Goal: Task Accomplishment & Management: Use online tool/utility

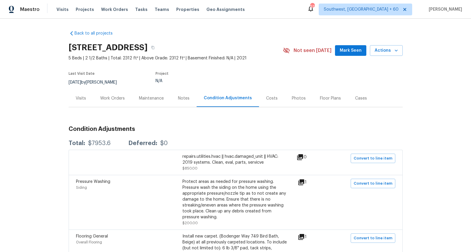
scroll to position [57, 0]
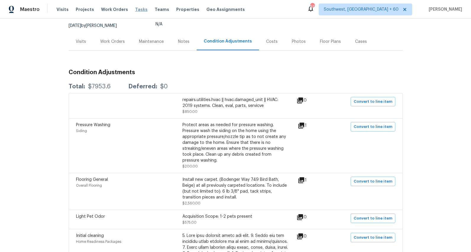
click at [135, 10] on span "Tasks" at bounding box center [141, 9] width 12 height 4
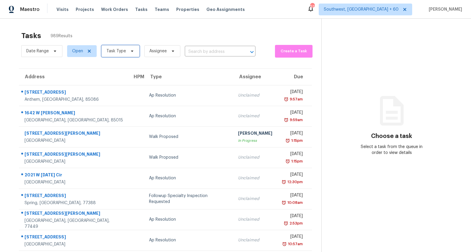
click at [118, 53] on span "Task Type" at bounding box center [117, 51] width 20 height 6
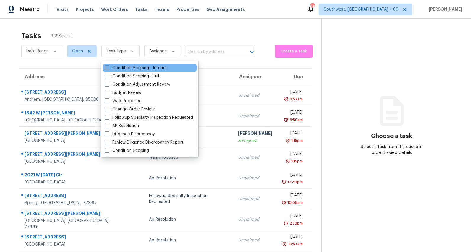
click at [120, 70] on label "Condition Scoping - Interior" at bounding box center [136, 68] width 62 height 6
click at [109, 69] on input "Condition Scoping - Interior" at bounding box center [107, 67] width 4 height 4
checkbox input "true"
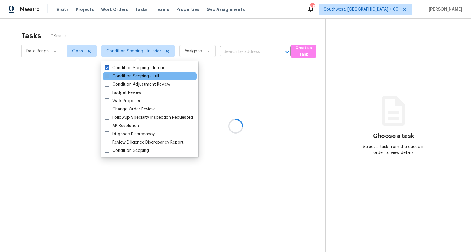
click at [120, 77] on label "Condition Scoping - Full" at bounding box center [132, 76] width 54 height 6
click at [109, 77] on input "Condition Scoping - Full" at bounding box center [107, 75] width 4 height 4
checkbox input "true"
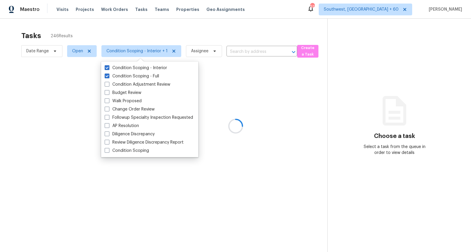
click at [91, 26] on div at bounding box center [235, 126] width 471 height 252
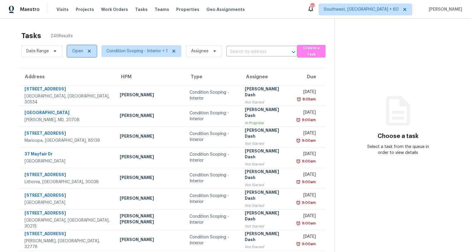
click at [77, 54] on span "Open" at bounding box center [77, 51] width 11 height 6
click at [77, 76] on label "Closed" at bounding box center [80, 76] width 21 height 6
click at [74, 76] on input "Closed" at bounding box center [72, 75] width 4 height 4
checkbox input "true"
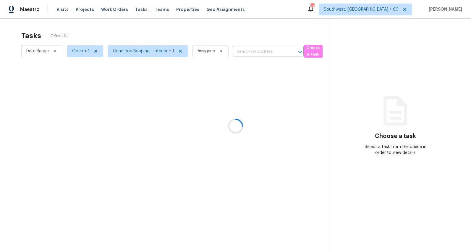
click at [242, 49] on div at bounding box center [235, 126] width 471 height 252
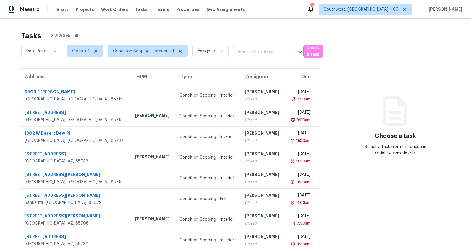
click at [242, 49] on input "text" at bounding box center [260, 51] width 54 height 9
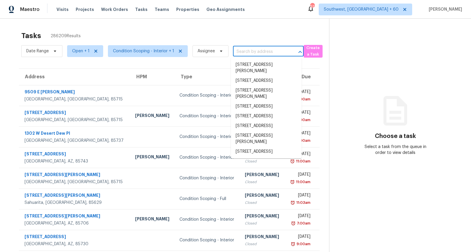
paste input "2536 E Indian Wells Pl, Chandler, AZ 85249"
type input "2536 E Indian Wells Pl, Chandler, AZ 85249"
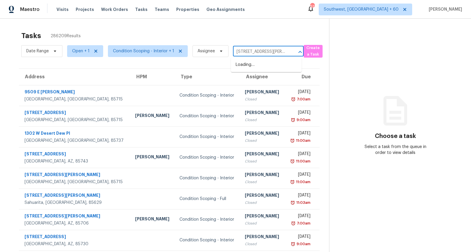
scroll to position [0, 32]
click at [246, 68] on li "2536 E Indian Wells Pl, Chandler, AZ 85249" at bounding box center [266, 68] width 71 height 16
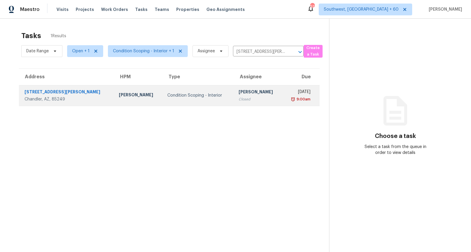
click at [142, 96] on td "[PERSON_NAME]" at bounding box center [138, 95] width 49 height 21
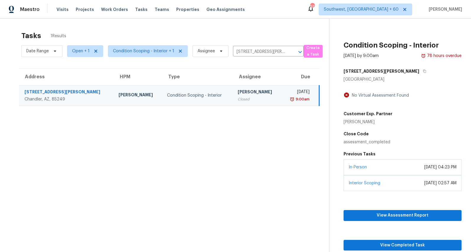
scroll to position [19, 0]
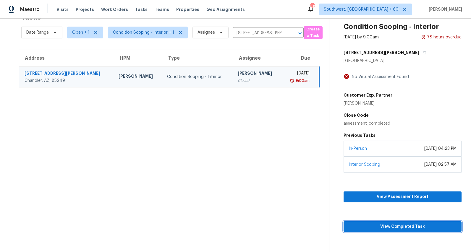
click at [388, 226] on span "View Completed Task" at bounding box center [403, 226] width 109 height 7
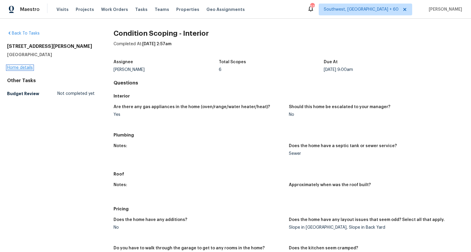
click at [23, 70] on link "Home details" at bounding box center [20, 68] width 26 height 4
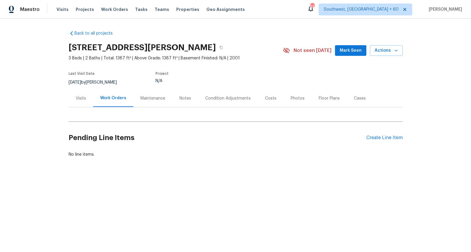
click at [226, 100] on div "Condition Adjustments" at bounding box center [228, 99] width 46 height 6
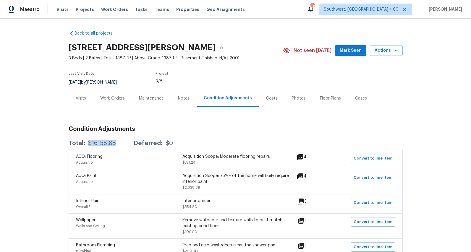
drag, startPoint x: 120, startPoint y: 144, endPoint x: 87, endPoint y: 141, distance: 33.6
click at [87, 141] on div "Total: $16158.88 Deferred: $0" at bounding box center [121, 144] width 104 height 6
copy div "$16158.88"
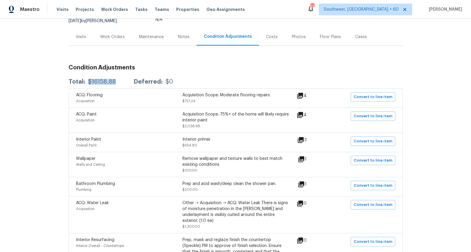
scroll to position [57, 0]
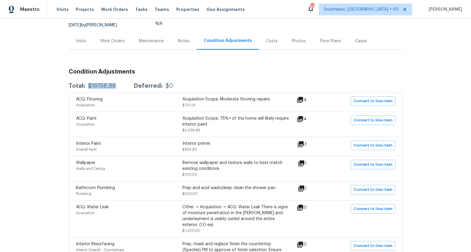
copy div "$16158.88"
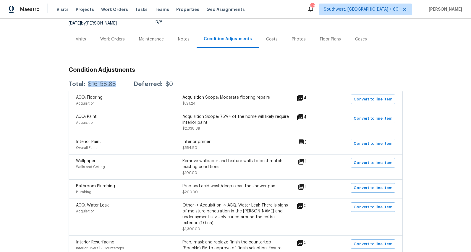
scroll to position [60, 0]
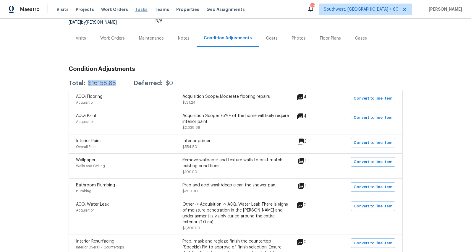
click at [136, 10] on span "Tasks" at bounding box center [141, 9] width 12 height 4
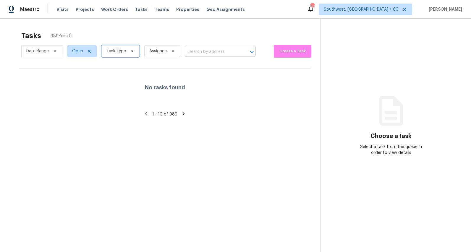
click at [131, 54] on span "Task Type" at bounding box center [121, 51] width 38 height 12
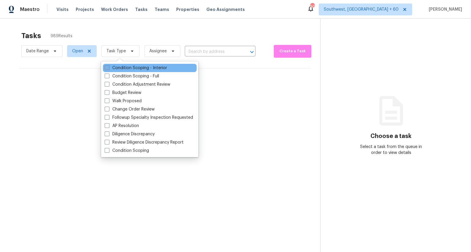
click at [126, 66] on label "Condition Scoping - Interior" at bounding box center [136, 68] width 62 height 6
click at [109, 66] on input "Condition Scoping - Interior" at bounding box center [107, 67] width 4 height 4
checkbox input "true"
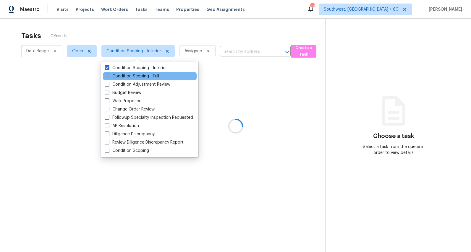
click at [123, 75] on label "Condition Scoping - Full" at bounding box center [132, 76] width 54 height 6
click at [109, 75] on input "Condition Scoping - Full" at bounding box center [107, 75] width 4 height 4
checkbox input "true"
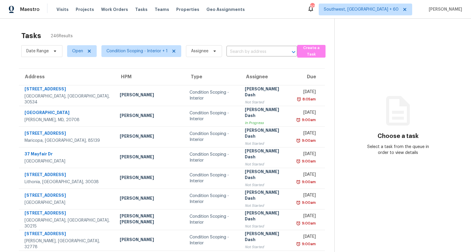
click at [80, 32] on div "Tasks 246 Results" at bounding box center [177, 35] width 313 height 15
click at [80, 52] on span "Open" at bounding box center [77, 51] width 11 height 6
click at [80, 78] on label "Closed" at bounding box center [80, 76] width 21 height 6
click at [74, 77] on input "Closed" at bounding box center [72, 75] width 4 height 4
checkbox input "true"
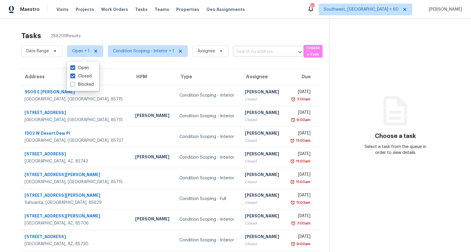
click at [247, 51] on input "text" at bounding box center [260, 51] width 54 height 9
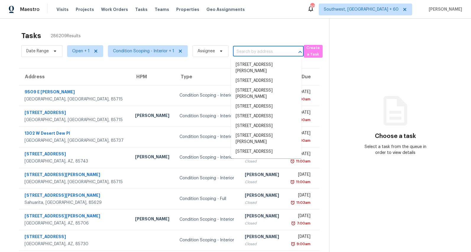
paste input "2161 Carson Valley Dr, Tucker, GA 30084"
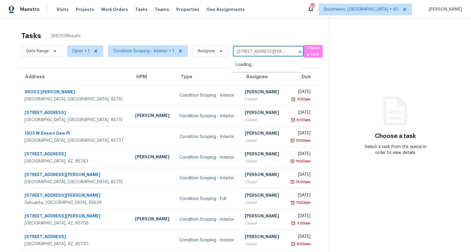
scroll to position [0, 27]
type input "2161 Carson Valley Dr, Tucker, GA 30084"
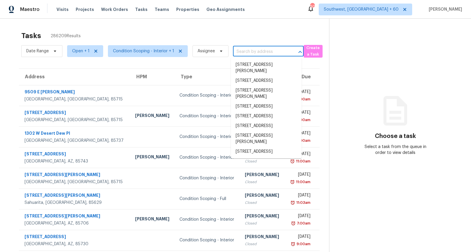
scroll to position [0, 0]
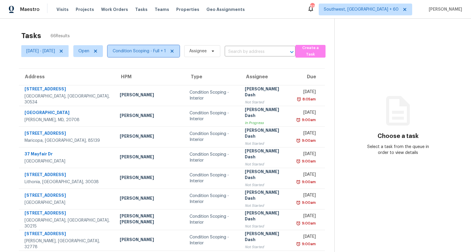
click at [166, 50] on span "Condition Scoping - Full + 1" at bounding box center [139, 51] width 53 height 6
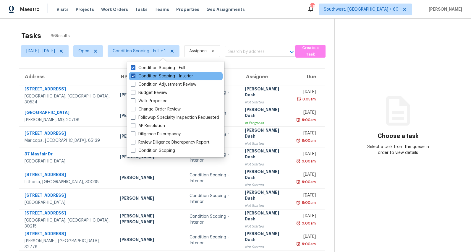
click at [162, 77] on label "Condition Scoping - Interior" at bounding box center [162, 76] width 62 height 6
click at [135, 77] on input "Condition Scoping - Interior" at bounding box center [133, 75] width 4 height 4
checkbox input "false"
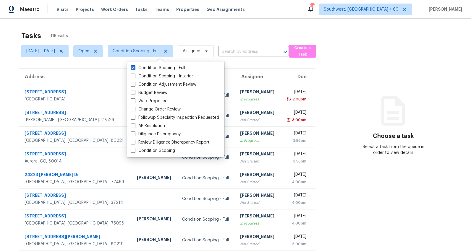
click at [161, 26] on div "Tasks 11 Results Mon, Sep 01 - Fri, Sep 05 Open Condition Scoping - Full Assign…" at bounding box center [235, 164] width 471 height 290
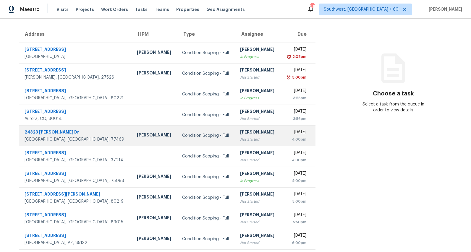
scroll to position [56, 0]
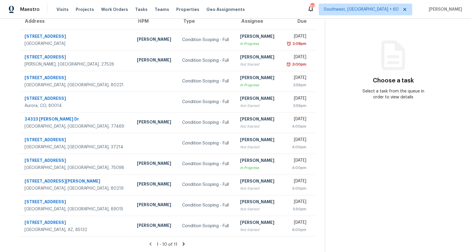
click at [185, 243] on icon at bounding box center [184, 244] width 2 height 3
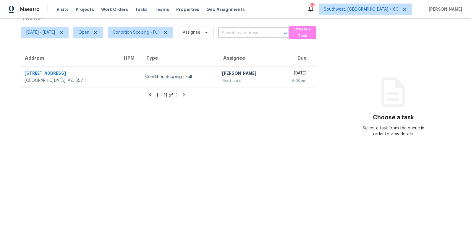
click at [152, 95] on icon at bounding box center [150, 94] width 2 height 3
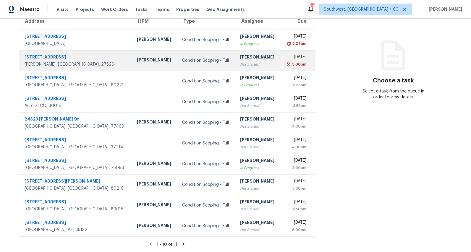
scroll to position [0, 0]
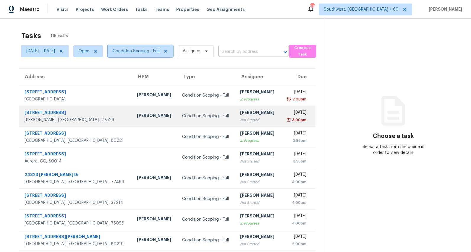
click at [153, 54] on span "Condition Scoping - Full" at bounding box center [140, 51] width 65 height 12
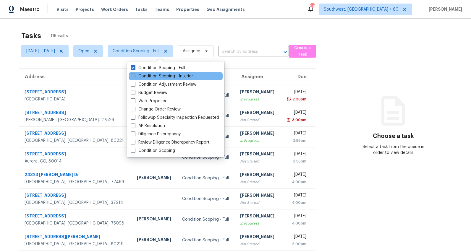
click at [152, 78] on label "Condition Scoping - Interior" at bounding box center [162, 76] width 62 height 6
click at [135, 77] on input "Condition Scoping - Interior" at bounding box center [133, 75] width 4 height 4
checkbox input "true"
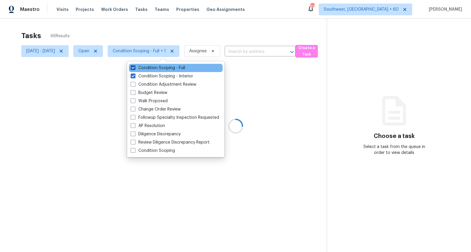
click at [151, 68] on label "Condition Scoping - Full" at bounding box center [158, 68] width 54 height 6
click at [135, 68] on input "Condition Scoping - Full" at bounding box center [133, 67] width 4 height 4
checkbox input "false"
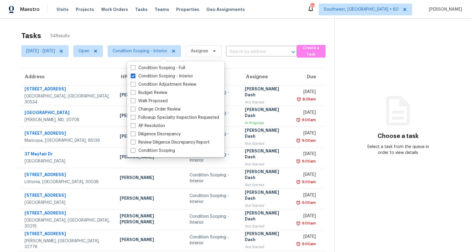
click at [145, 27] on div "Tasks 54 Results Mon, Sep 01 - Fri, Sep 05 Open Condition Scoping - Interior As…" at bounding box center [235, 164] width 471 height 290
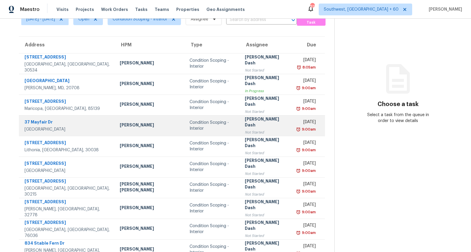
scroll to position [56, 0]
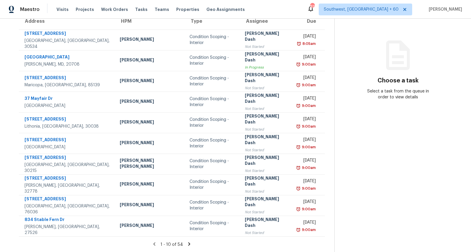
click at [188, 242] on icon at bounding box center [189, 244] width 5 height 5
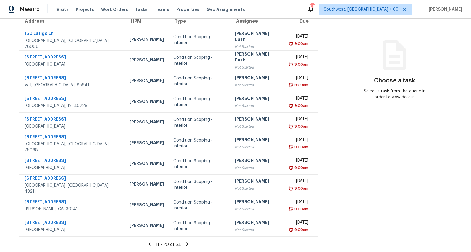
click at [188, 242] on icon at bounding box center [187, 244] width 5 height 5
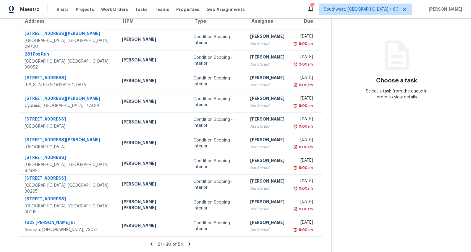
click at [188, 243] on icon at bounding box center [189, 244] width 5 height 5
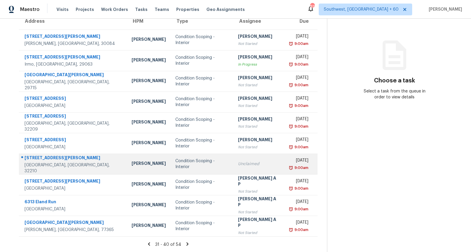
scroll to position [0, 0]
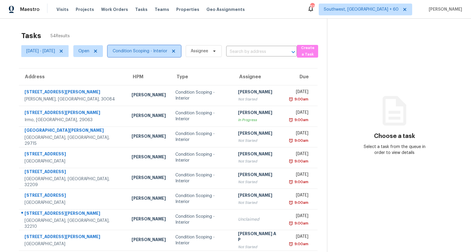
click at [162, 52] on span "Condition Scoping - Interior" at bounding box center [140, 51] width 55 height 6
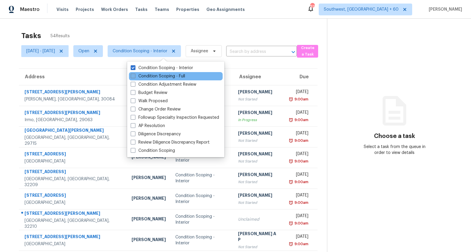
click at [160, 77] on label "Condition Scoping - Full" at bounding box center [158, 76] width 54 height 6
click at [135, 77] on input "Condition Scoping - Full" at bounding box center [133, 75] width 4 height 4
checkbox input "true"
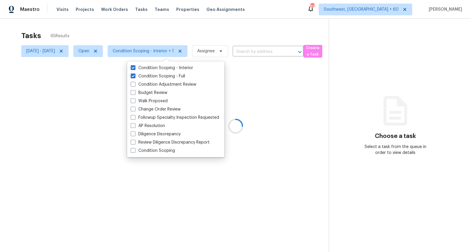
click at [114, 26] on div at bounding box center [235, 126] width 471 height 252
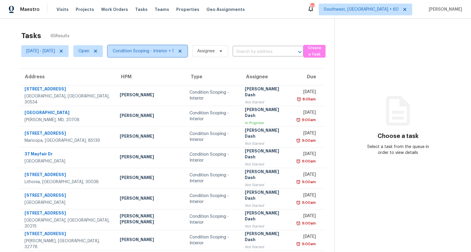
click at [171, 55] on span "Condition Scoping - Interior + 1" at bounding box center [148, 51] width 80 height 12
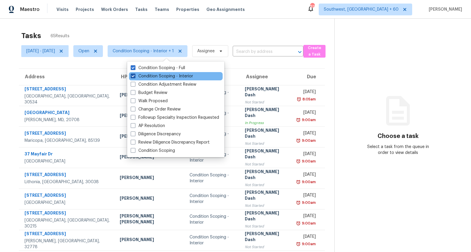
click at [168, 75] on label "Condition Scoping - Interior" at bounding box center [162, 76] width 62 height 6
click at [135, 75] on input "Condition Scoping - Interior" at bounding box center [133, 75] width 4 height 4
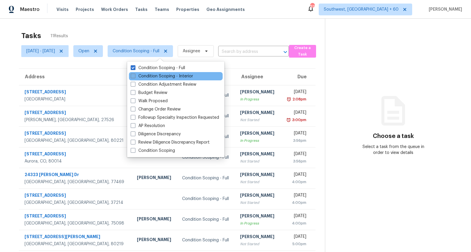
click at [168, 75] on label "Condition Scoping - Interior" at bounding box center [162, 76] width 62 height 6
click at [135, 75] on input "Condition Scoping - Interior" at bounding box center [133, 75] width 4 height 4
checkbox input "true"
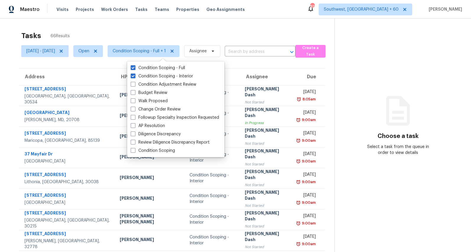
click at [139, 35] on div "Tasks 66 Results" at bounding box center [177, 35] width 313 height 15
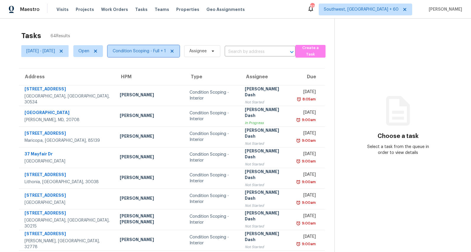
click at [151, 50] on span "Condition Scoping - Full + 1" at bounding box center [139, 51] width 53 height 6
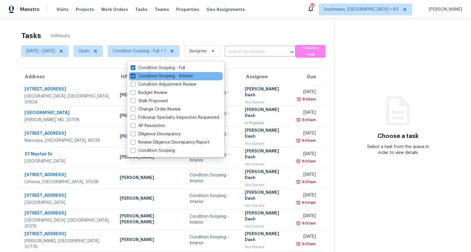
click at [146, 77] on label "Condition Scoping - Interior" at bounding box center [162, 76] width 62 height 6
click at [135, 77] on input "Condition Scoping - Interior" at bounding box center [133, 75] width 4 height 4
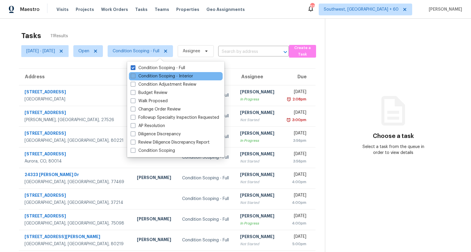
click at [146, 77] on label "Condition Scoping - Interior" at bounding box center [162, 76] width 62 height 6
click at [135, 77] on input "Condition Scoping - Interior" at bounding box center [133, 75] width 4 height 4
checkbox input "true"
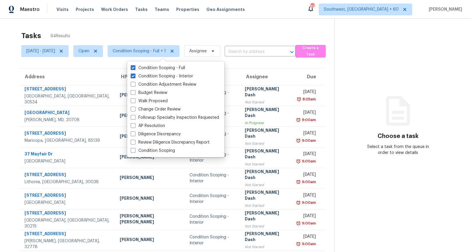
click at [111, 25] on div "Tasks 64 Results Mon, Sep 01 - Fri, Sep 05 Open Condition Scoping - Full + 1 As…" at bounding box center [235, 164] width 471 height 290
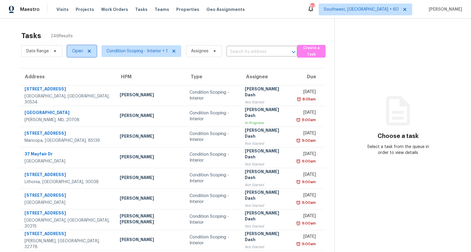
click at [77, 52] on span "Open" at bounding box center [77, 51] width 11 height 6
click at [79, 76] on label "Closed" at bounding box center [80, 76] width 21 height 6
click at [74, 76] on input "Closed" at bounding box center [72, 75] width 4 height 4
checkbox input "true"
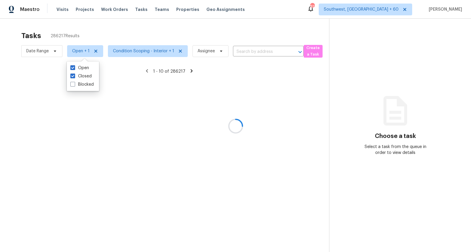
click at [245, 53] on div at bounding box center [235, 126] width 471 height 252
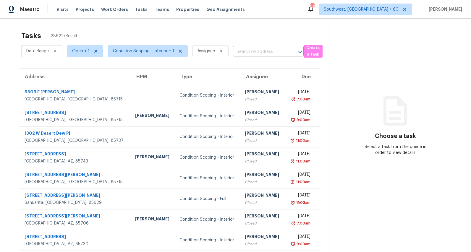
click at [240, 50] on input "text" at bounding box center [260, 51] width 54 height 9
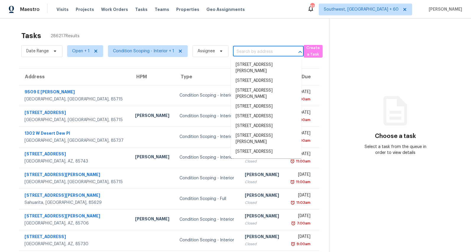
paste input "2161 Carson Valley Dr, Tucker, GA 30084"
type input "2161 Carson Valley Dr, Tucker, GA 30084"
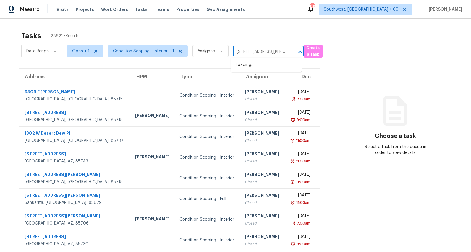
scroll to position [0, 27]
click at [245, 66] on li "2161 Carson Valley Dr, Tucker, GA 30084" at bounding box center [266, 71] width 71 height 22
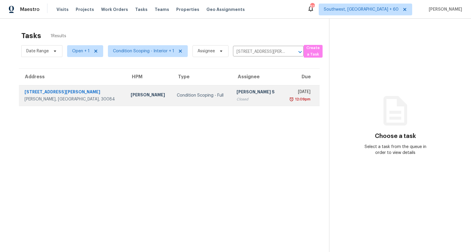
click at [177, 94] on div "Condition Scoping - Full" at bounding box center [202, 96] width 50 height 6
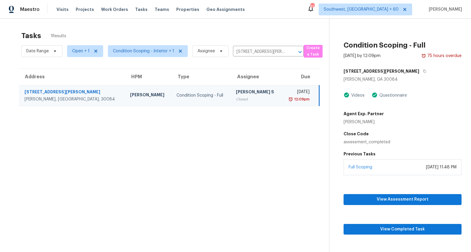
scroll to position [19, 0]
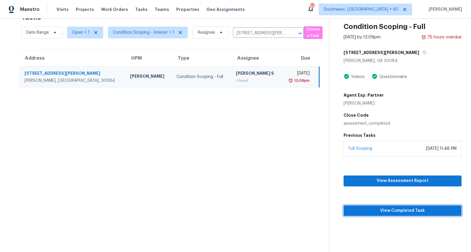
click at [395, 214] on span "View Completed Task" at bounding box center [403, 210] width 109 height 7
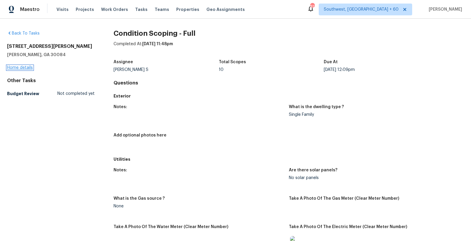
click at [23, 67] on link "Home details" at bounding box center [20, 68] width 26 height 4
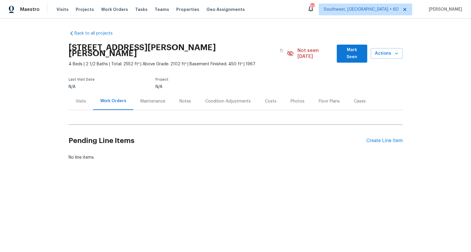
click at [224, 99] on div "Condition Adjustments" at bounding box center [228, 102] width 46 height 6
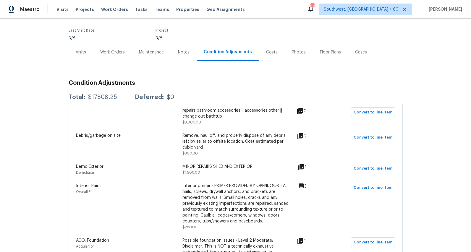
scroll to position [50, 0]
drag, startPoint x: 117, startPoint y: 91, endPoint x: 88, endPoint y: 89, distance: 29.1
click at [88, 94] on div "Total: $17808.25 Deferred: $0" at bounding box center [122, 97] width 106 height 6
copy div "$17808.25"
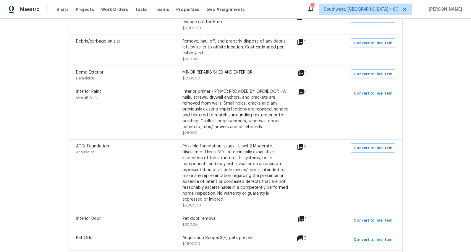
scroll to position [144, 0]
drag, startPoint x: 205, startPoint y: 73, endPoint x: 181, endPoint y: 65, distance: 24.5
click at [181, 69] on div "Demo Exterior Demolition MINOR REPAIRS SHED AND EXTERIOR $1,500.00" at bounding box center [182, 75] width 213 height 12
click at [77, 70] on span "Demo Exterior" at bounding box center [90, 72] width 28 height 4
drag, startPoint x: 75, startPoint y: 66, endPoint x: 248, endPoint y: 66, distance: 173.7
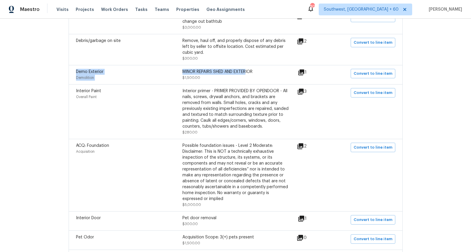
click at [248, 66] on div "Demo Exterior Demolition MINOR REPAIRS SHED AND EXTERIOR $1,500.00 1 Convert to…" at bounding box center [236, 74] width 334 height 19
copy div "Demo Exterior Demolition MINOR REPAIRS SHED AND EXTERIOR"
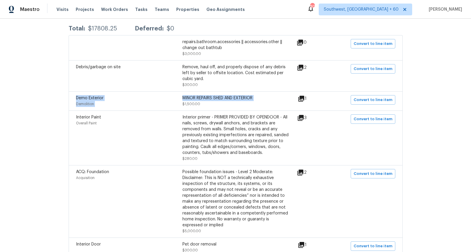
scroll to position [114, 0]
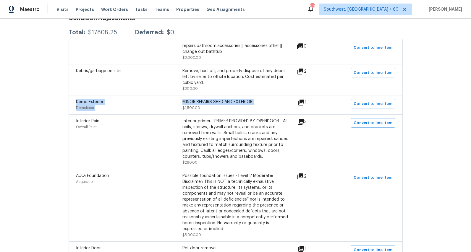
click at [302, 99] on icon at bounding box center [301, 102] width 7 height 7
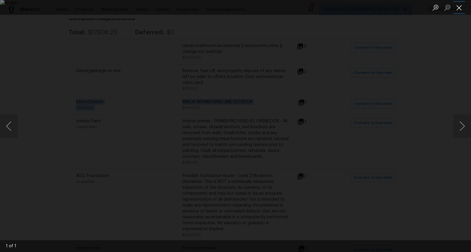
click at [461, 10] on button "Close lightbox" at bounding box center [460, 7] width 12 height 10
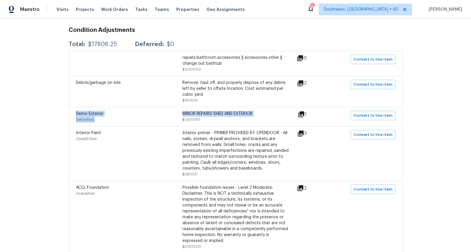
scroll to position [101, 0]
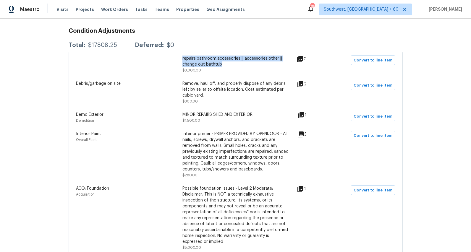
drag, startPoint x: 182, startPoint y: 51, endPoint x: 232, endPoint y: 58, distance: 50.2
click at [232, 58] on div "repairs.bathroom.accessories || accessories.other || change out bathtub" at bounding box center [236, 62] width 107 height 12
copy div "repairs.bathroom.accessories || accessories.other || change out bathtub"
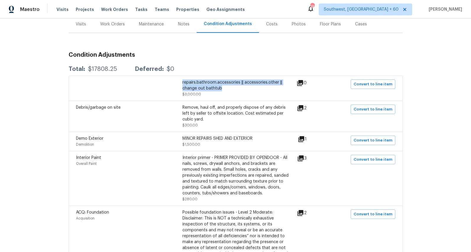
scroll to position [104, 0]
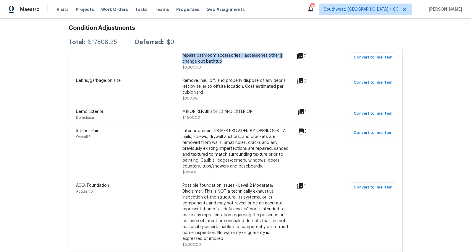
click at [305, 109] on icon at bounding box center [301, 112] width 7 height 7
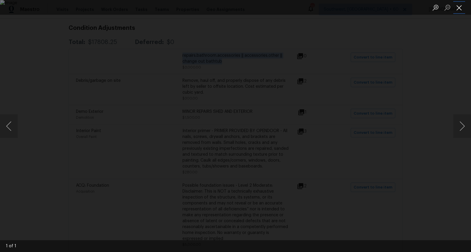
click at [462, 6] on button "Close lightbox" at bounding box center [460, 7] width 12 height 10
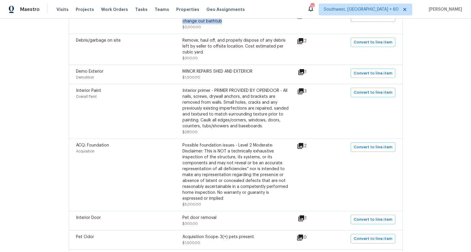
scroll to position [146, 0]
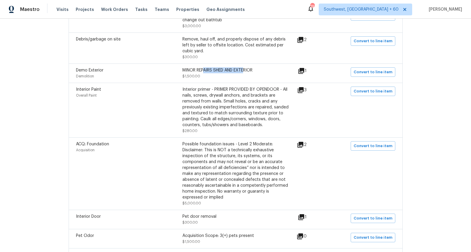
drag, startPoint x: 205, startPoint y: 65, endPoint x: 245, endPoint y: 65, distance: 40.3
click at [245, 67] on div "MINOR REPAIRS SHED AND EXTERIOR" at bounding box center [236, 70] width 107 height 6
drag, startPoint x: 203, startPoint y: 48, endPoint x: 182, endPoint y: 36, distance: 24.0
click at [182, 36] on div "Debris/garbage on site Remove, haul off, and properly dispose of any debris lef…" at bounding box center [182, 48] width 213 height 24
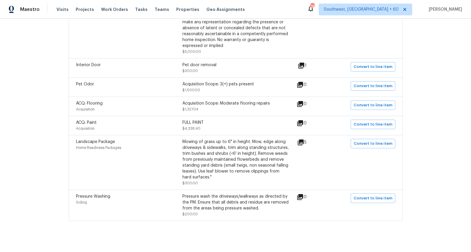
scroll to position [0, 0]
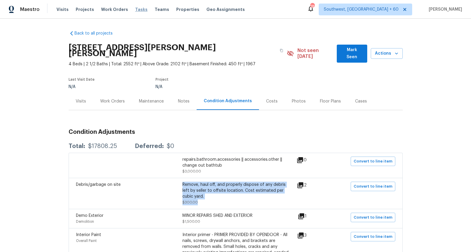
click at [135, 8] on span "Tasks" at bounding box center [141, 9] width 12 height 4
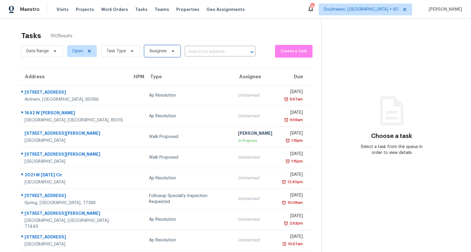
click at [158, 52] on span "Assignee" at bounding box center [157, 51] width 17 height 6
click at [125, 55] on span "Task Type" at bounding box center [121, 51] width 38 height 12
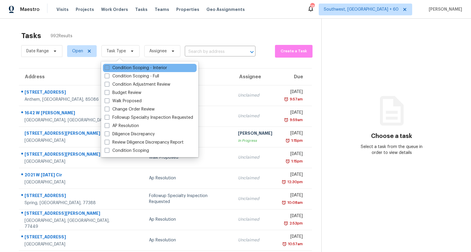
click at [123, 67] on label "Condition Scoping - Interior" at bounding box center [136, 68] width 62 height 6
click at [109, 67] on input "Condition Scoping - Interior" at bounding box center [107, 67] width 4 height 4
checkbox input "true"
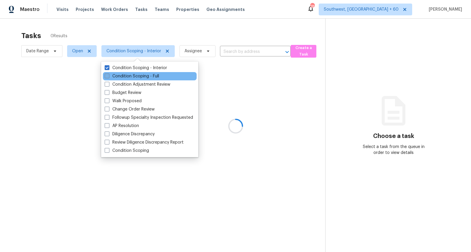
click at [123, 75] on label "Condition Scoping - Full" at bounding box center [132, 76] width 54 height 6
click at [109, 75] on input "Condition Scoping - Full" at bounding box center [107, 75] width 4 height 4
checkbox input "true"
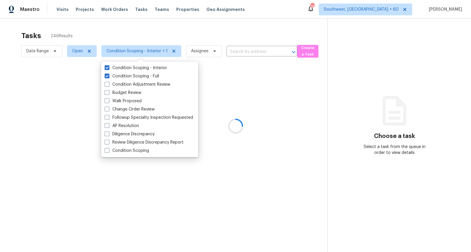
click at [108, 30] on div at bounding box center [235, 126] width 471 height 252
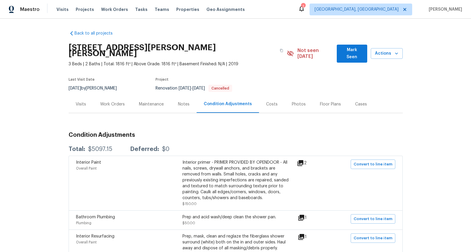
click at [271, 104] on div "Costs" at bounding box center [272, 104] width 26 height 17
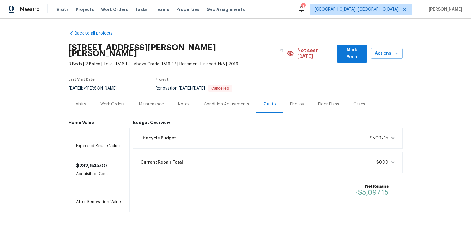
click at [223, 102] on div "Condition Adjustments" at bounding box center [227, 105] width 46 height 6
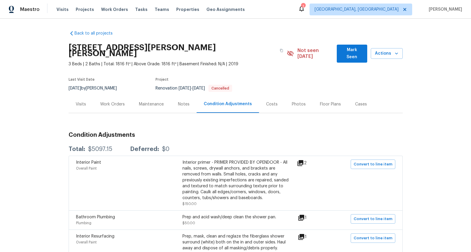
click at [271, 102] on div "Costs" at bounding box center [272, 105] width 12 height 6
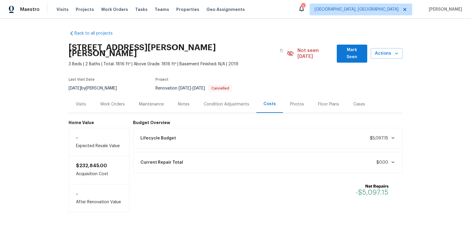
click at [218, 102] on div "Condition Adjustments" at bounding box center [227, 105] width 46 height 6
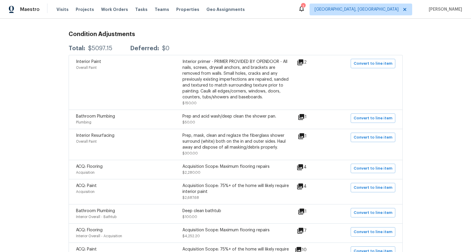
scroll to position [148, 0]
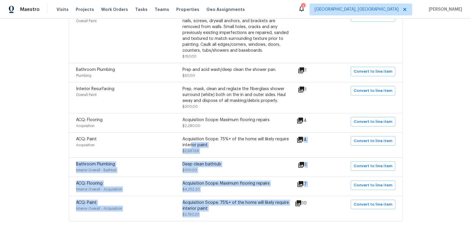
drag, startPoint x: 203, startPoint y: 210, endPoint x: 191, endPoint y: 141, distance: 69.2
click at [191, 141] on div "Interior Paint Overall Paint Interior primer - PRIMER PROVIDED BY OPENDOOR - Al…" at bounding box center [236, 114] width 334 height 213
click at [191, 141] on div "Acquisition Scope: 75%+ of the home will likely require interior paint" at bounding box center [236, 142] width 107 height 12
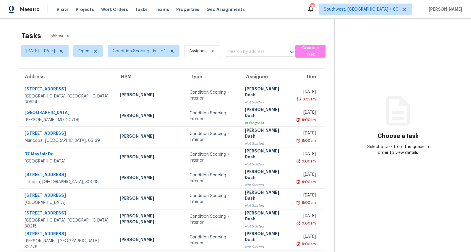
click at [78, 28] on div "Tasks 55 Results" at bounding box center [177, 35] width 313 height 15
click at [160, 49] on span "Condition Scoping - Full + 1" at bounding box center [139, 51] width 53 height 6
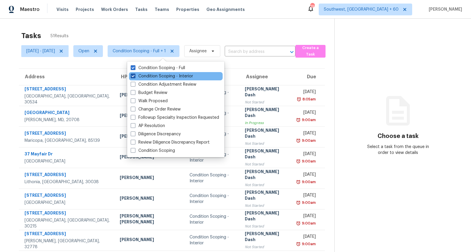
click at [149, 75] on label "Condition Scoping - Interior" at bounding box center [162, 76] width 62 height 6
click at [135, 75] on input "Condition Scoping - Interior" at bounding box center [133, 75] width 4 height 4
checkbox input "false"
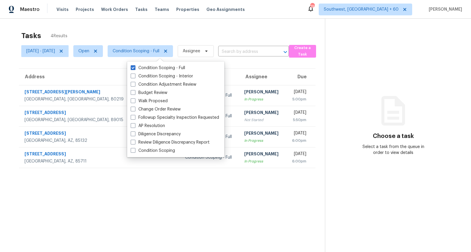
click at [144, 29] on div "Tasks 4 Results" at bounding box center [173, 35] width 304 height 15
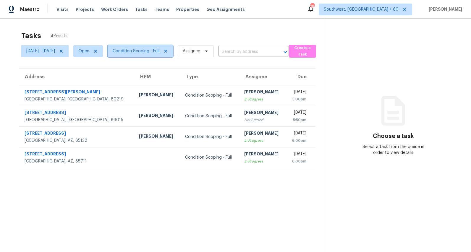
click at [156, 52] on span "Condition Scoping - Full" at bounding box center [136, 51] width 47 height 6
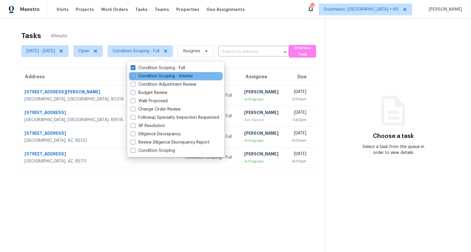
click at [152, 77] on label "Condition Scoping - Interior" at bounding box center [162, 76] width 62 height 6
click at [135, 77] on input "Condition Scoping - Interior" at bounding box center [133, 75] width 4 height 4
checkbox input "true"
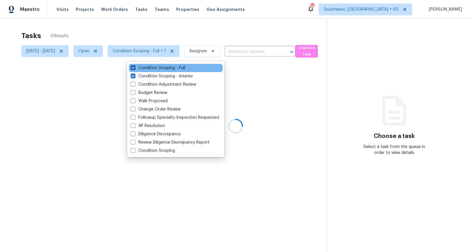
click at [152, 68] on label "Condition Scoping - Full" at bounding box center [158, 68] width 54 height 6
click at [135, 68] on input "Condition Scoping - Full" at bounding box center [133, 67] width 4 height 4
checkbox input "false"
click at [133, 32] on div at bounding box center [235, 126] width 471 height 252
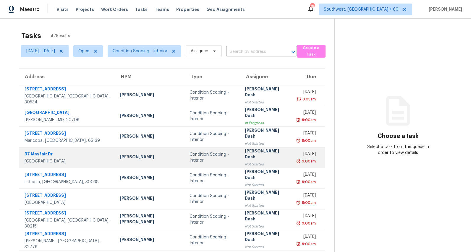
scroll to position [56, 0]
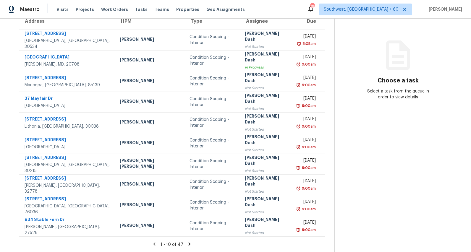
click at [188, 245] on icon at bounding box center [189, 244] width 5 height 5
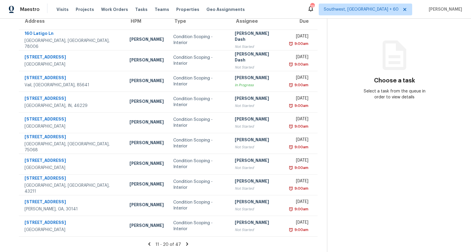
click at [189, 244] on icon at bounding box center [187, 244] width 5 height 5
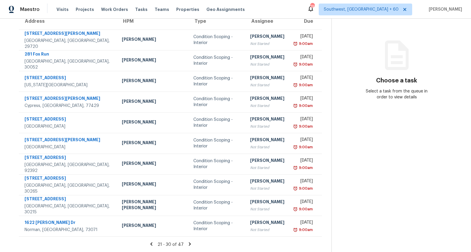
click at [189, 245] on icon at bounding box center [190, 244] width 2 height 3
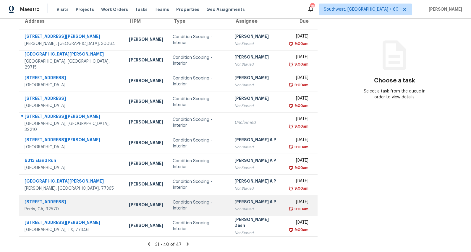
click at [235, 204] on div "Rajesh A P" at bounding box center [257, 202] width 45 height 7
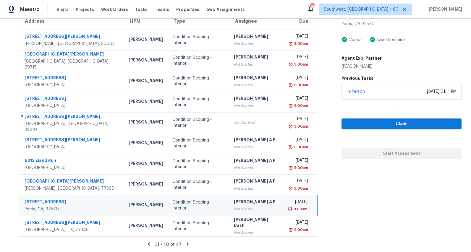
click at [191, 245] on icon at bounding box center [187, 244] width 5 height 5
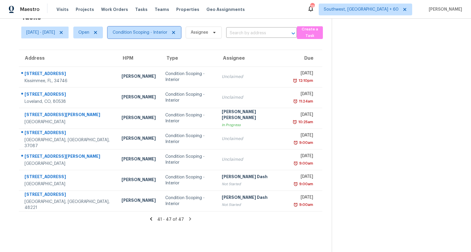
click at [157, 36] on span "Condition Scoping - Interior" at bounding box center [144, 33] width 73 height 12
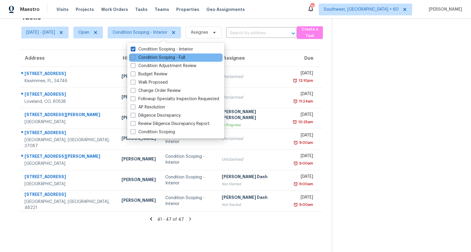
click at [152, 58] on label "Condition Scoping - Full" at bounding box center [158, 58] width 54 height 6
click at [135, 58] on input "Condition Scoping - Full" at bounding box center [133, 57] width 4 height 4
checkbox input "true"
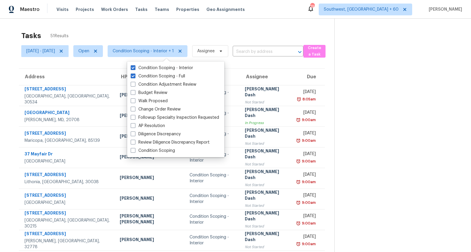
click at [110, 29] on div "Tasks 51 Results" at bounding box center [177, 35] width 313 height 15
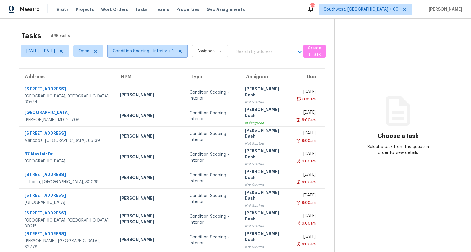
click at [165, 55] on span "Condition Scoping - Interior + 1" at bounding box center [148, 51] width 80 height 12
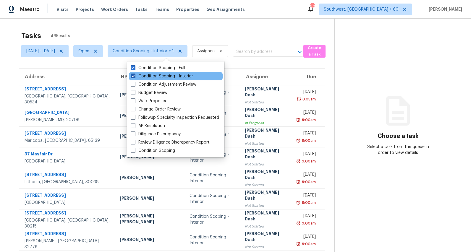
click at [165, 76] on label "Condition Scoping - Interior" at bounding box center [162, 76] width 62 height 6
click at [135, 76] on input "Condition Scoping - Interior" at bounding box center [133, 75] width 4 height 4
checkbox input "false"
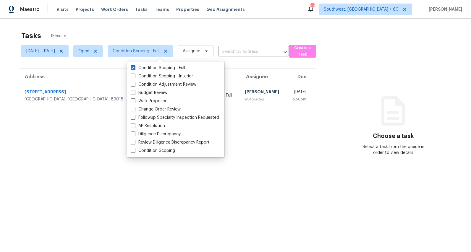
click at [152, 36] on div "Tasks 1 Results" at bounding box center [173, 35] width 304 height 15
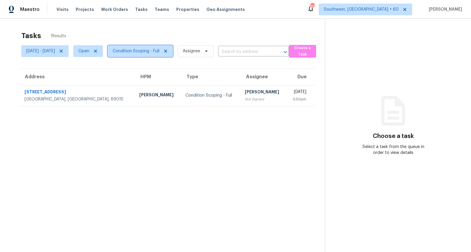
click at [155, 57] on span "Condition Scoping - Full" at bounding box center [140, 51] width 65 height 12
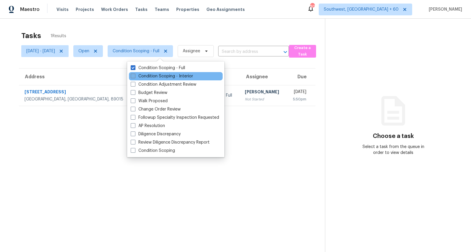
click at [155, 74] on label "Condition Scoping - Interior" at bounding box center [162, 76] width 62 height 6
click at [135, 74] on input "Condition Scoping - Interior" at bounding box center [133, 75] width 4 height 4
checkbox input "true"
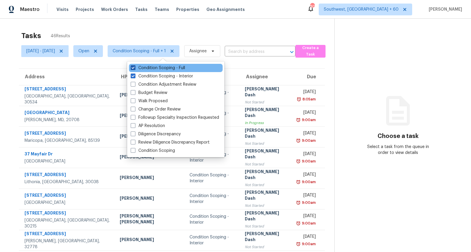
click at [156, 69] on label "Condition Scoping - Full" at bounding box center [158, 68] width 54 height 6
click at [135, 69] on input "Condition Scoping - Full" at bounding box center [133, 67] width 4 height 4
checkbox input "false"
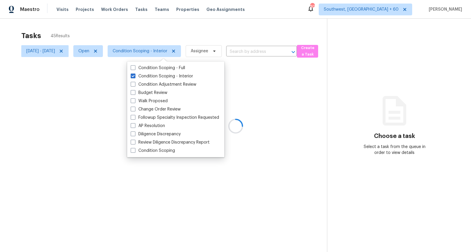
click at [129, 31] on div at bounding box center [235, 126] width 471 height 252
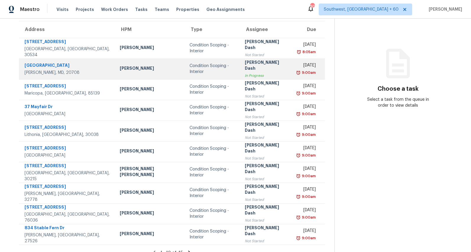
scroll to position [56, 0]
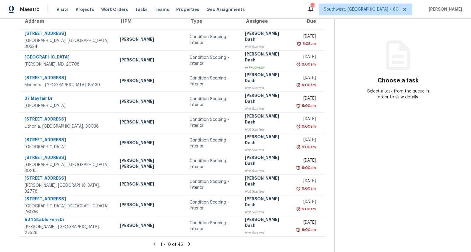
click at [189, 245] on icon at bounding box center [190, 244] width 2 height 3
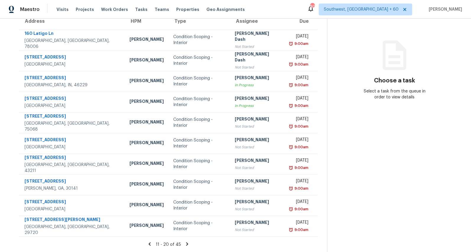
click at [188, 245] on icon at bounding box center [187, 244] width 2 height 3
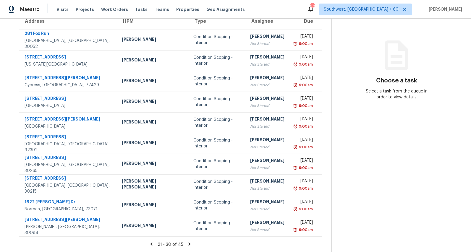
click at [189, 245] on icon at bounding box center [190, 244] width 2 height 3
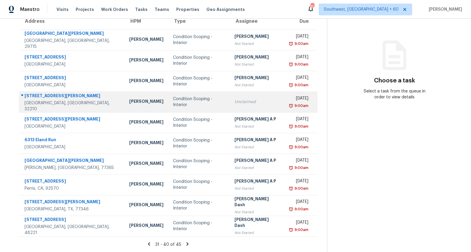
scroll to position [0, 0]
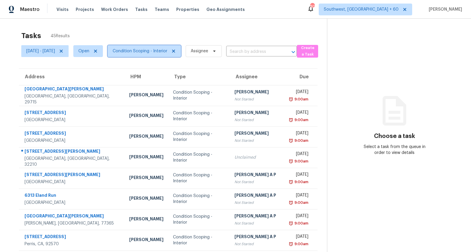
click at [161, 52] on span "Condition Scoping - Interior" at bounding box center [140, 51] width 55 height 6
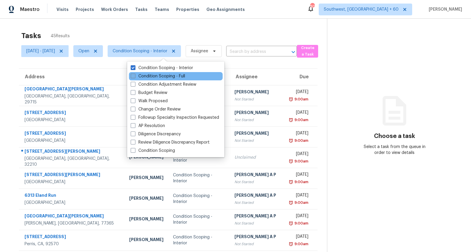
click at [155, 74] on label "Condition Scoping - Full" at bounding box center [158, 76] width 54 height 6
click at [135, 74] on input "Condition Scoping - Full" at bounding box center [133, 75] width 4 height 4
checkbox input "true"
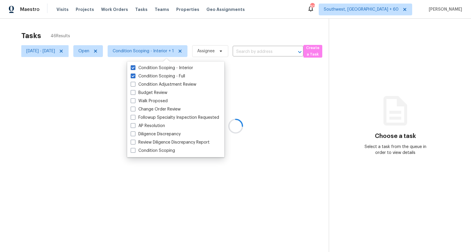
click at [137, 23] on div at bounding box center [235, 126] width 471 height 252
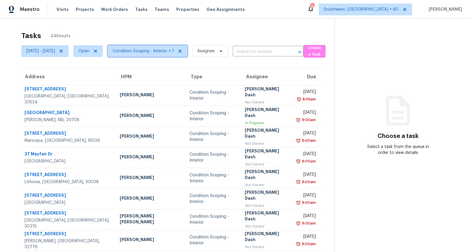
click at [151, 52] on span "Condition Scoping - Interior + 1" at bounding box center [143, 51] width 61 height 6
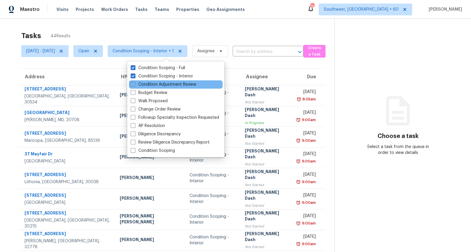
click at [149, 81] on div "Condition Adjustment Review" at bounding box center [176, 85] width 94 height 8
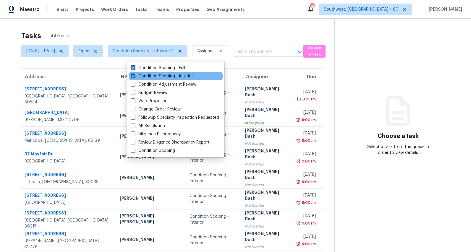
click at [148, 74] on label "Condition Scoping - Interior" at bounding box center [162, 76] width 62 height 6
click at [135, 74] on input "Condition Scoping - Interior" at bounding box center [133, 75] width 4 height 4
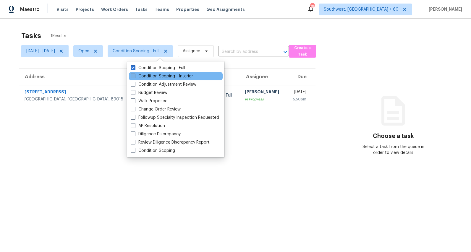
click at [148, 74] on label "Condition Scoping - Interior" at bounding box center [162, 76] width 62 height 6
click at [135, 74] on input "Condition Scoping - Interior" at bounding box center [133, 75] width 4 height 4
checkbox input "true"
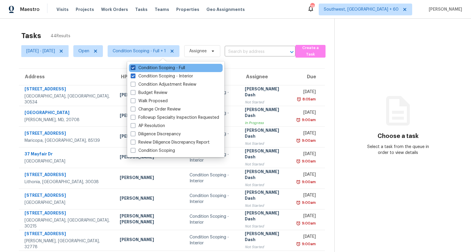
click at [148, 70] on label "Condition Scoping - Full" at bounding box center [158, 68] width 54 height 6
click at [135, 69] on input "Condition Scoping - Full" at bounding box center [133, 67] width 4 height 4
checkbox input "false"
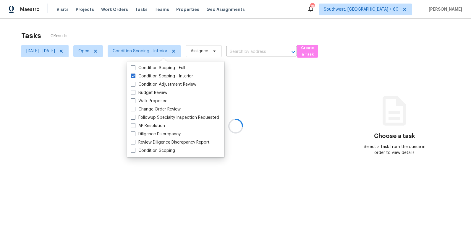
click at [132, 28] on div at bounding box center [235, 126] width 471 height 252
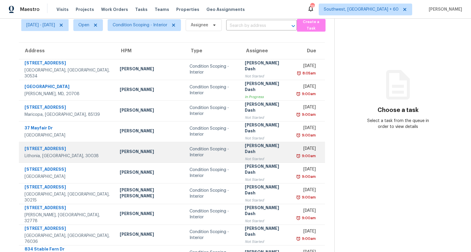
scroll to position [56, 0]
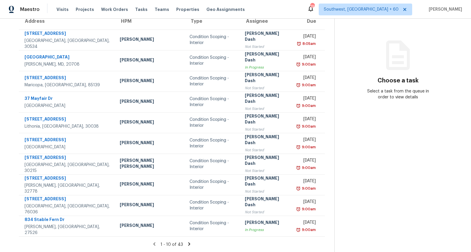
click at [189, 244] on icon at bounding box center [190, 244] width 2 height 3
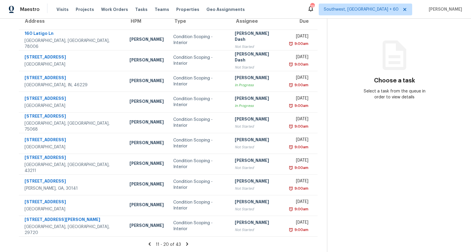
click at [190, 244] on icon at bounding box center [187, 244] width 5 height 5
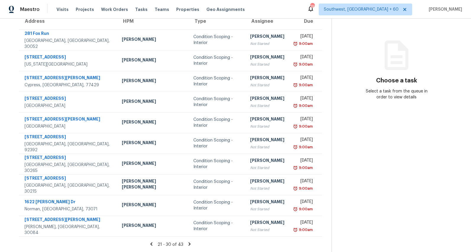
click at [189, 245] on icon at bounding box center [190, 244] width 2 height 3
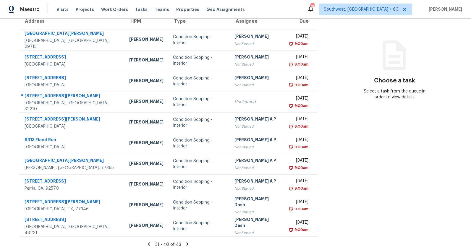
click at [190, 244] on icon at bounding box center [187, 244] width 5 height 5
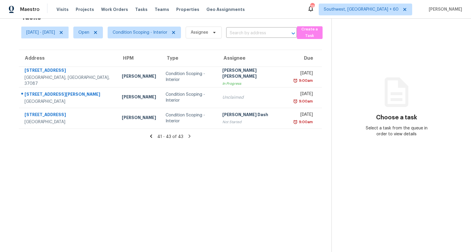
click at [152, 137] on icon at bounding box center [151, 136] width 2 height 3
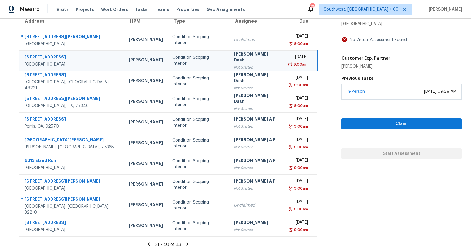
scroll to position [0, 0]
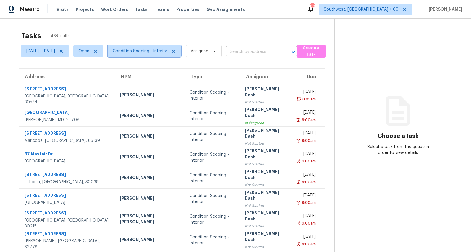
click at [144, 51] on span "Condition Scoping - Interior" at bounding box center [140, 51] width 55 height 6
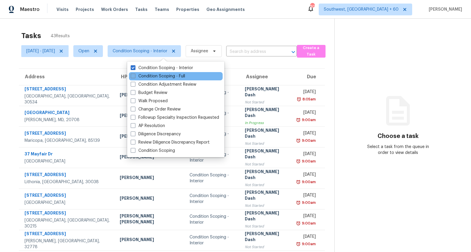
click at [144, 77] on label "Condition Scoping - Full" at bounding box center [158, 76] width 54 height 6
click at [135, 77] on input "Condition Scoping - Full" at bounding box center [133, 75] width 4 height 4
checkbox input "true"
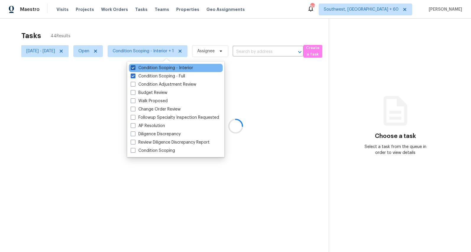
click at [146, 69] on label "Condition Scoping - Interior" at bounding box center [162, 68] width 62 height 6
click at [135, 69] on input "Condition Scoping - Interior" at bounding box center [133, 67] width 4 height 4
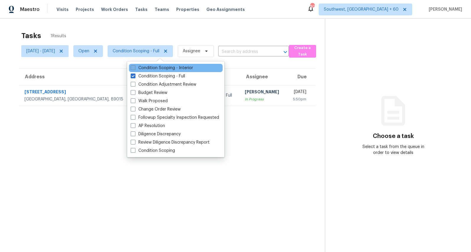
click at [146, 69] on label "Condition Scoping - Interior" at bounding box center [162, 68] width 62 height 6
click at [135, 69] on input "Condition Scoping - Interior" at bounding box center [133, 67] width 4 height 4
checkbox input "true"
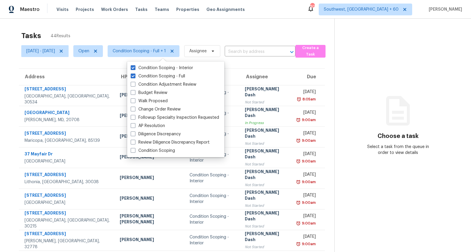
click at [133, 33] on div "Tasks 44 Results" at bounding box center [177, 35] width 313 height 15
